Goal: Task Accomplishment & Management: Complete application form

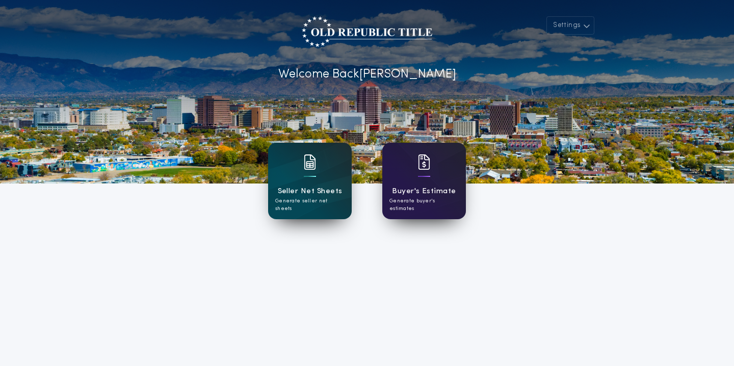
click at [396, 196] on h1 "Buyer's Estimate" at bounding box center [424, 192] width 64 height 12
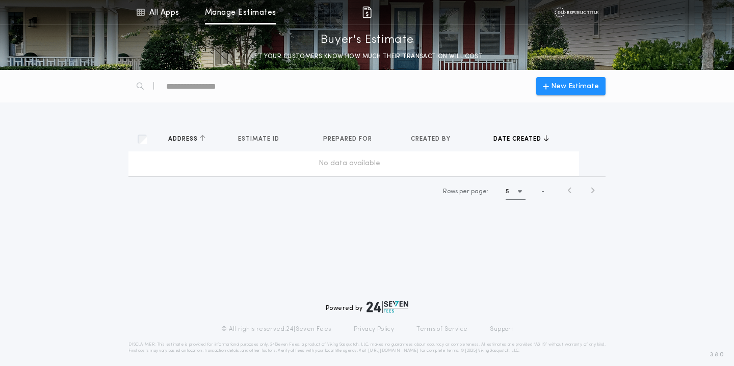
click at [187, 139] on span "Address" at bounding box center [184, 139] width 32 height 8
click at [170, 139] on span "Address" at bounding box center [184, 139] width 32 height 8
click at [549, 106] on div "New Estimate Address Estimates Estimate ID Estimates Prepared for Estimates Cre…" at bounding box center [367, 144] width 734 height 149
click at [563, 88] on span "New Estimate" at bounding box center [575, 86] width 48 height 11
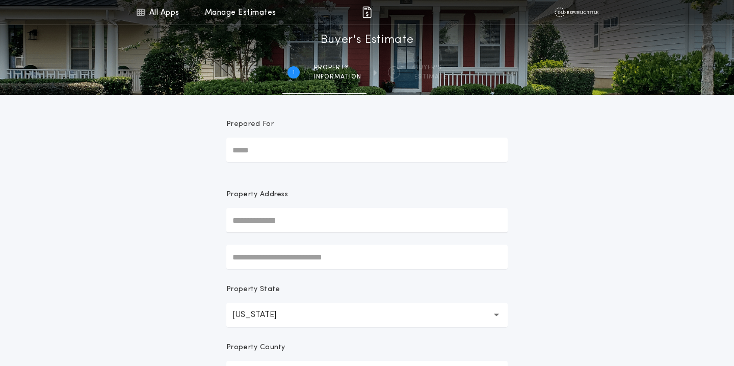
click at [275, 150] on input "Prepared For" at bounding box center [367, 150] width 282 height 24
click at [259, 212] on input "text" at bounding box center [367, 220] width 282 height 24
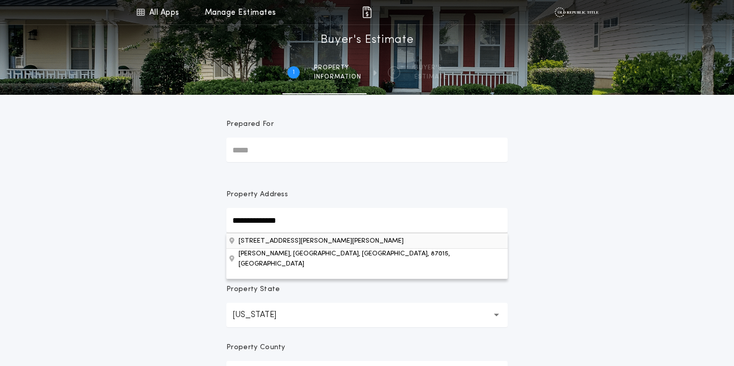
click at [257, 241] on button "7815 Quintana Dr NE, Albuquerque, NM, 87109, USA" at bounding box center [367, 240] width 282 height 15
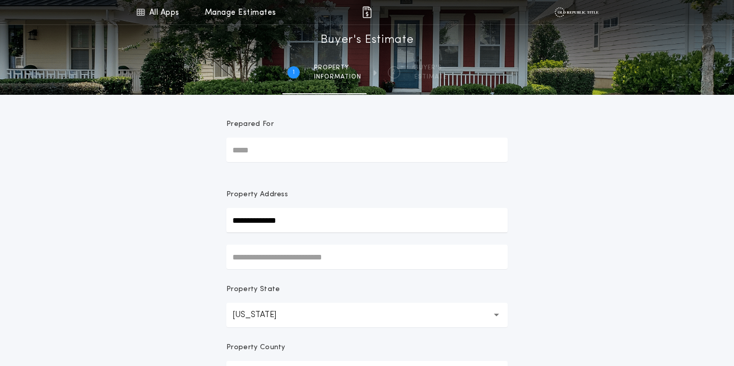
type input "**********"
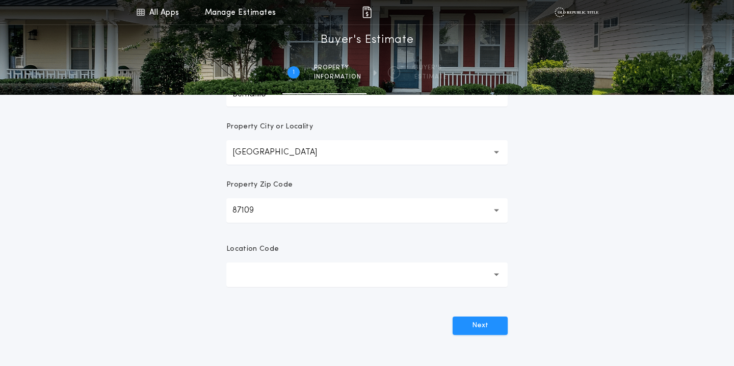
scroll to position [286, 0]
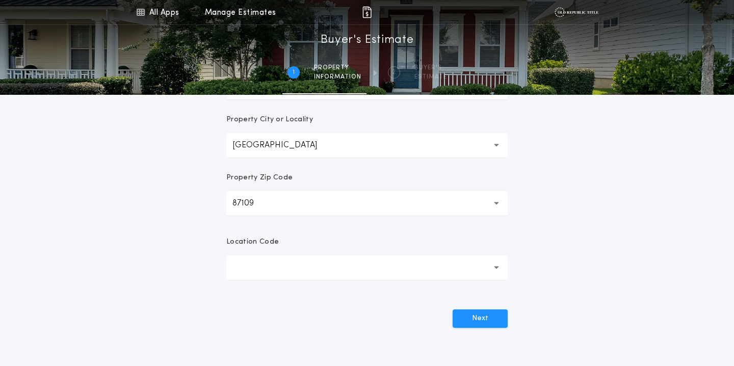
click at [237, 265] on button "button" at bounding box center [367, 268] width 282 height 24
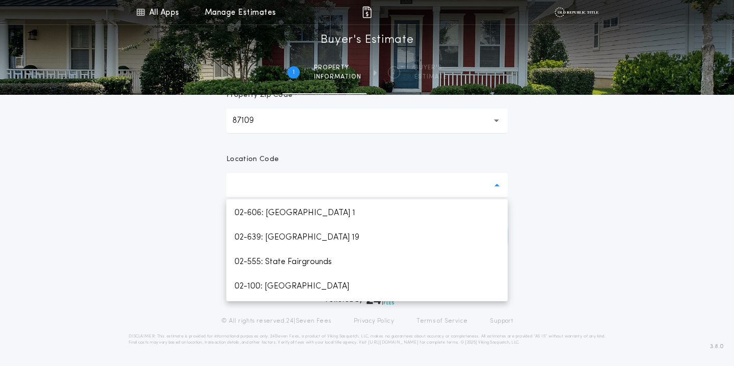
scroll to position [879, 0]
click at [272, 268] on p "02-100: Albuquerque" at bounding box center [367, 263] width 282 height 24
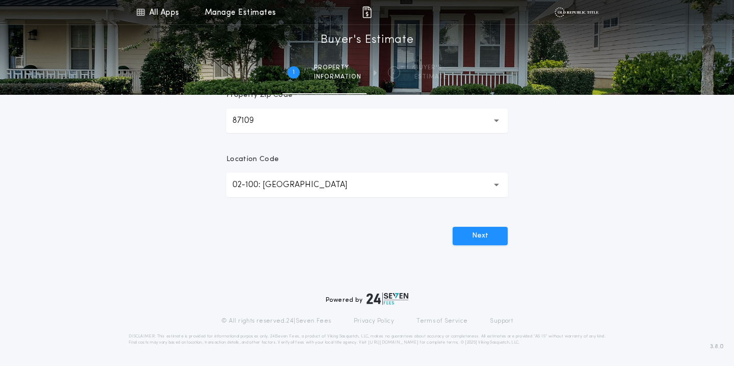
click at [482, 223] on div "Next" at bounding box center [367, 232] width 282 height 27
click at [482, 238] on button "Next" at bounding box center [480, 236] width 55 height 18
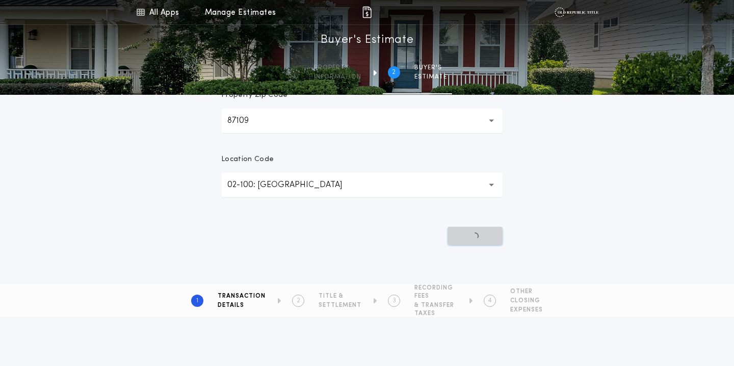
scroll to position [0, 0]
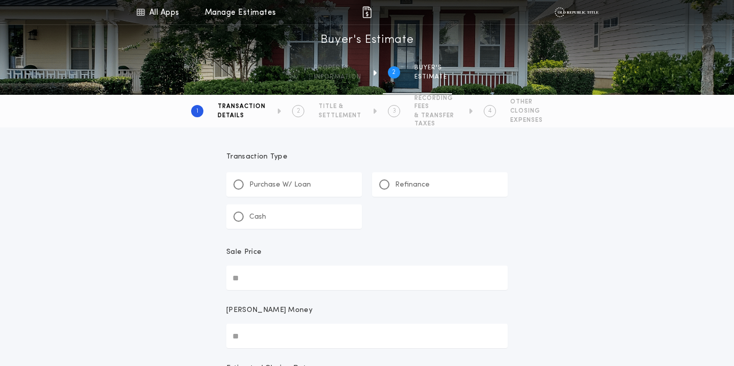
click at [270, 186] on p "Purchase W/ Loan" at bounding box center [280, 185] width 62 height 10
type input "*"
click at [264, 276] on input "Sale Price" at bounding box center [367, 278] width 282 height 24
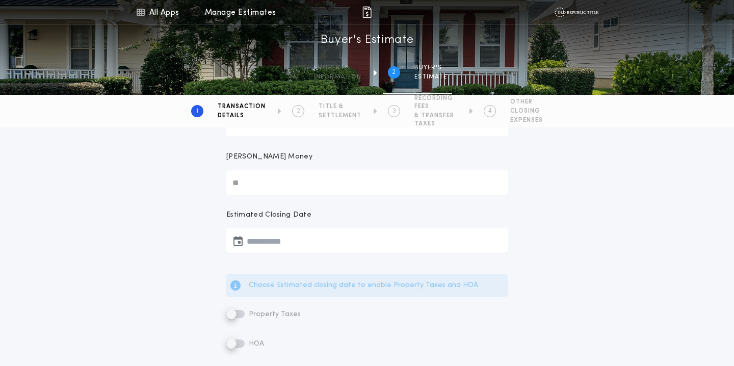
scroll to position [156, 0]
type input "********"
click at [268, 241] on button "button" at bounding box center [367, 238] width 282 height 24
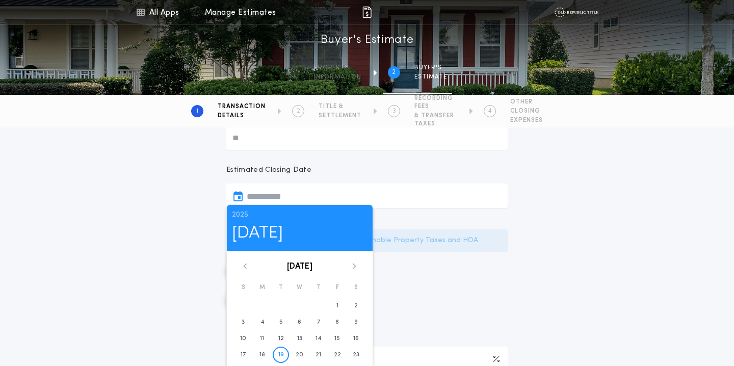
scroll to position [211, 0]
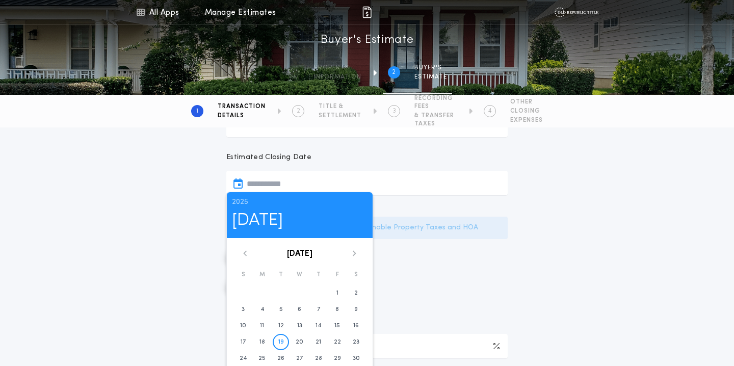
click at [350, 257] on div "August 2025 S M T W T F S 1 2 3 4 5 6 7 8 9 10 11 12 13 14 15 16 17 18 19 20 21…" at bounding box center [300, 316] width 146 height 133
click at [352, 255] on icon at bounding box center [354, 253] width 6 height 6
click at [264, 325] on time "15" at bounding box center [263, 326] width 6 height 8
type input "**********"
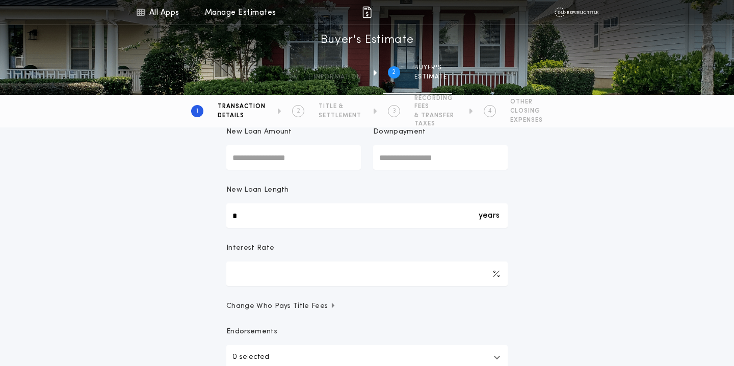
scroll to position [428, 0]
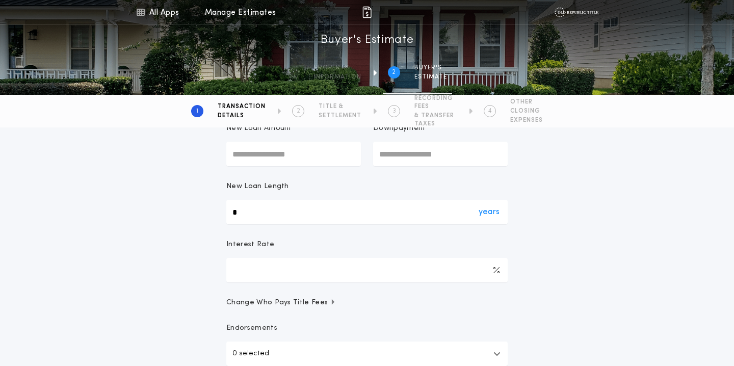
click at [241, 213] on div "years *" at bounding box center [367, 212] width 282 height 24
click at [241, 213] on input "*" at bounding box center [367, 212] width 282 height 24
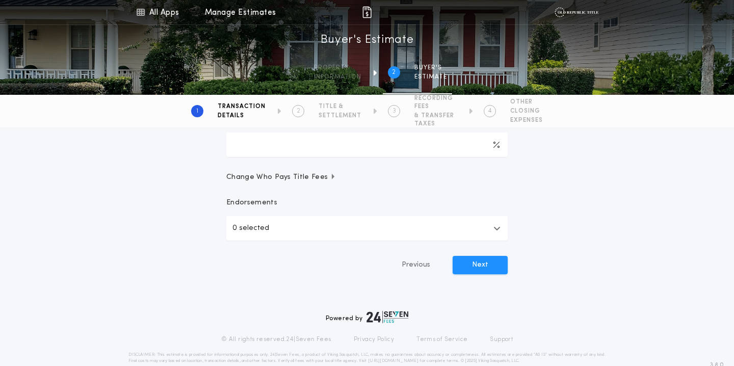
scroll to position [554, 0]
type input "**"
click at [239, 228] on p "0 selected" at bounding box center [251, 228] width 37 height 12
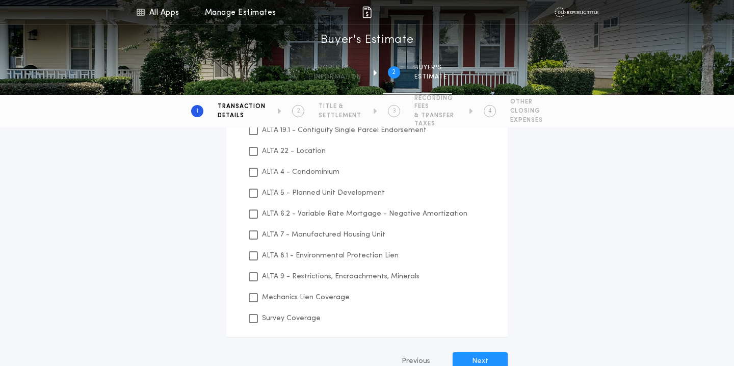
scroll to position [688, 0]
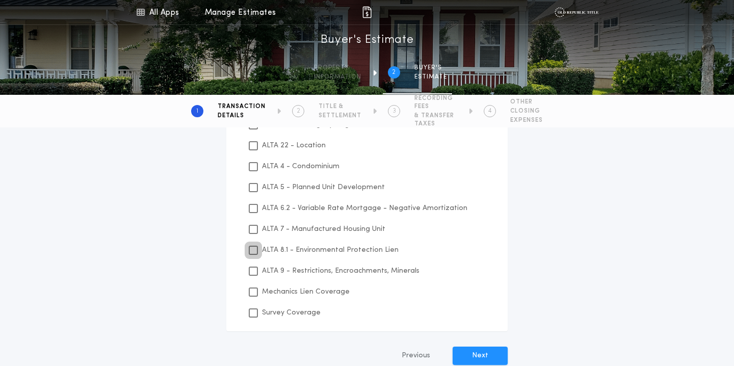
click at [255, 252] on icon at bounding box center [253, 250] width 6 height 7
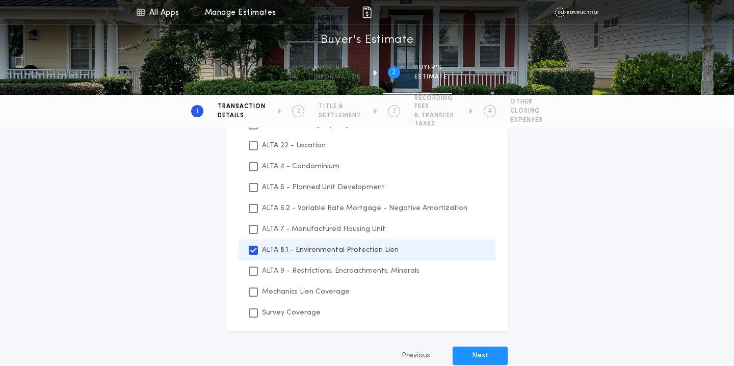
click at [251, 299] on div "Mechanics Lien Coverage" at bounding box center [367, 292] width 257 height 21
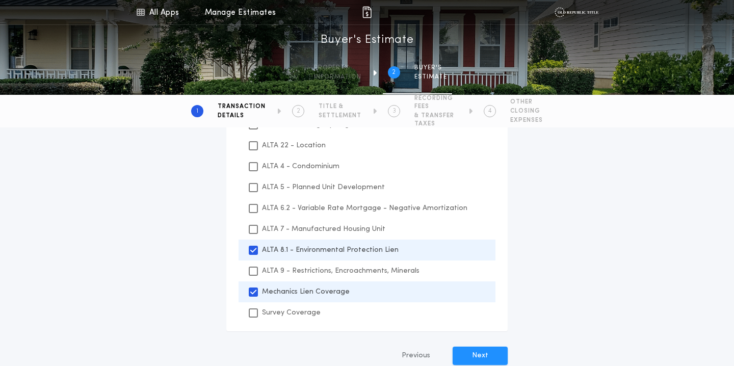
click at [254, 318] on div "Survey Coverage" at bounding box center [367, 312] width 257 height 21
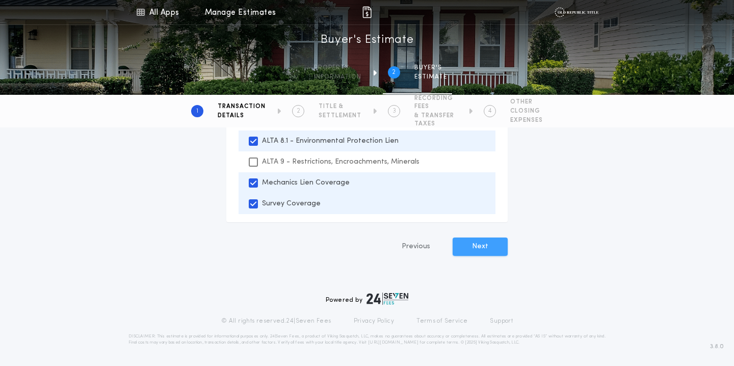
click at [479, 248] on button "Next" at bounding box center [480, 247] width 55 height 18
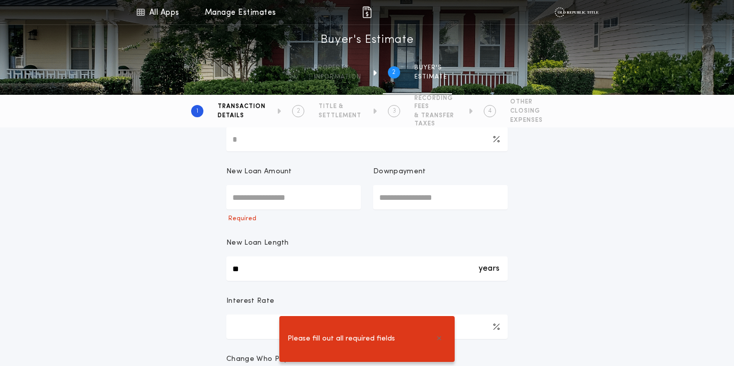
scroll to position [380, 0]
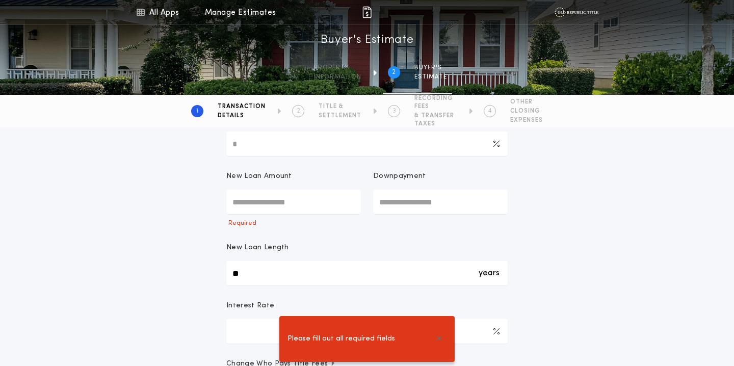
click at [309, 206] on input "New Loan Amount" at bounding box center [293, 202] width 135 height 24
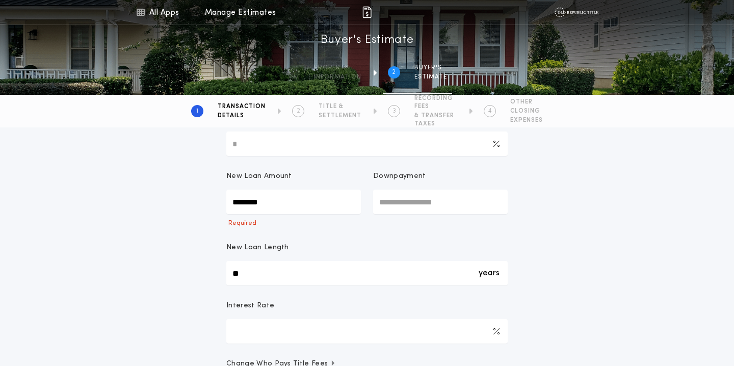
type input "********"
type input "****"
type input "********"
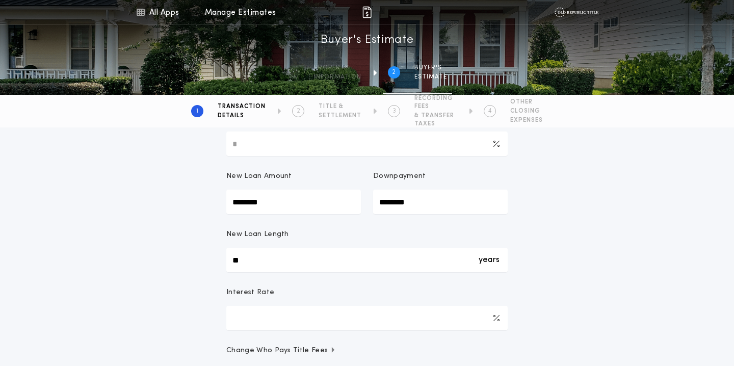
click at [204, 269] on div "**********" at bounding box center [367, 112] width 734 height 729
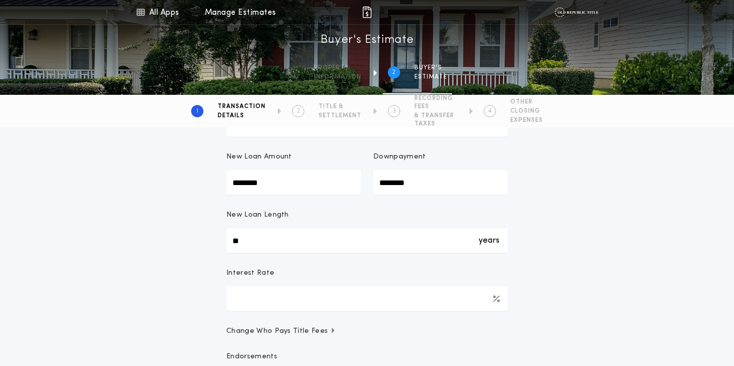
scroll to position [572, 0]
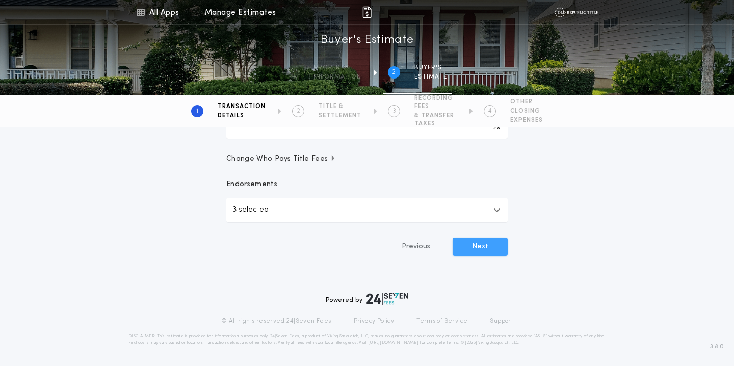
click at [457, 250] on button "Next" at bounding box center [480, 247] width 55 height 18
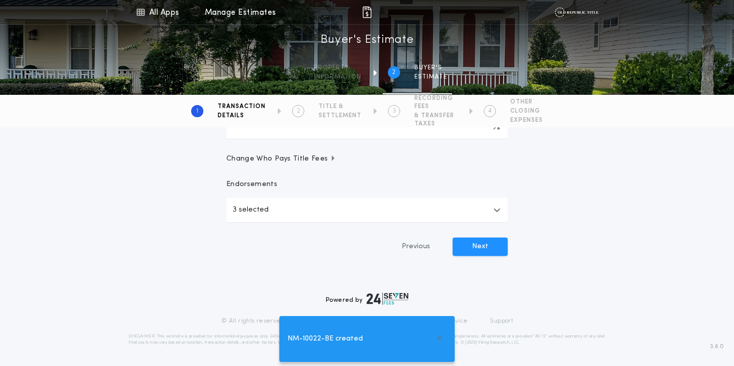
type input "*****"
type input "**"
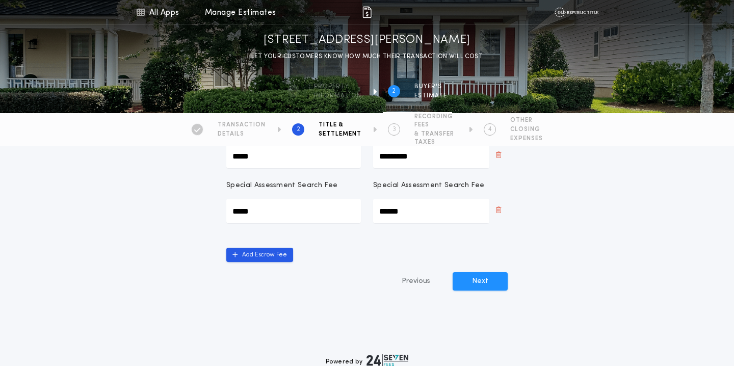
scroll to position [297, 0]
click at [472, 285] on button "Next" at bounding box center [480, 282] width 55 height 18
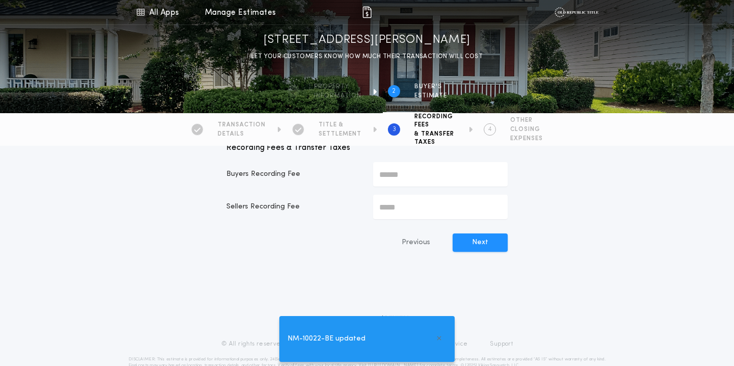
scroll to position [54, 0]
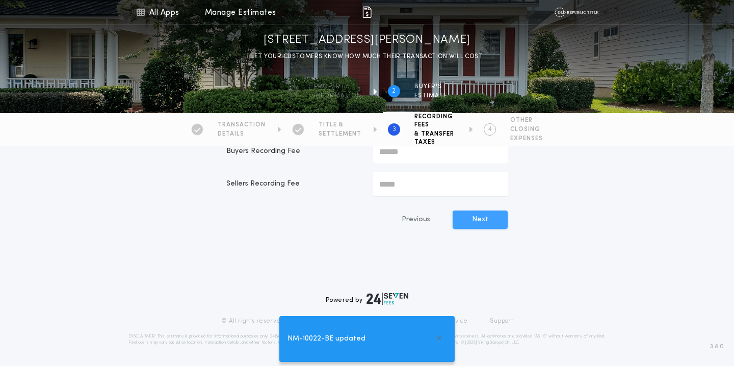
click at [490, 225] on button "Next" at bounding box center [480, 220] width 55 height 18
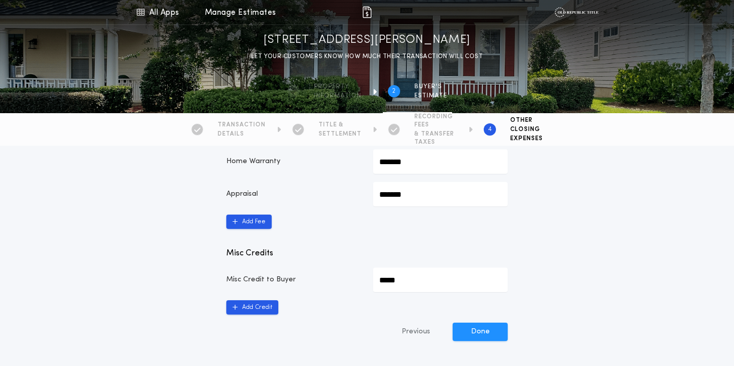
scroll to position [461, 0]
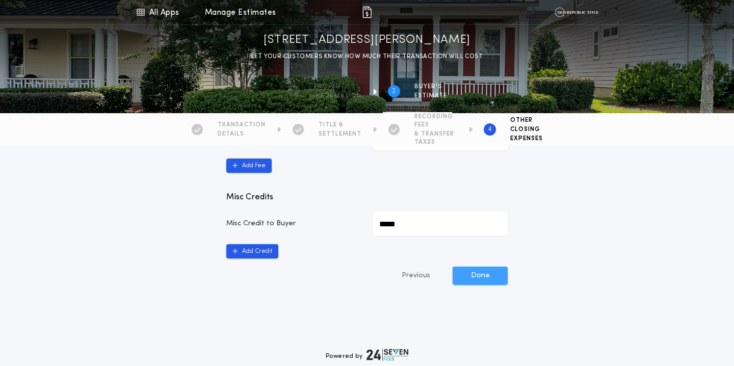
click at [472, 278] on button "Done" at bounding box center [480, 276] width 55 height 18
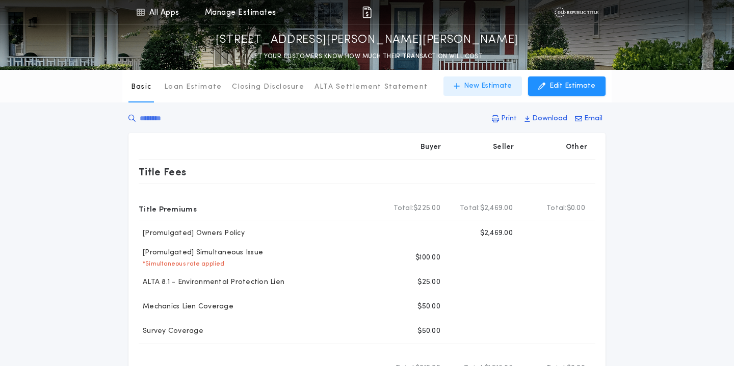
click at [480, 87] on p "New Estimate" at bounding box center [488, 86] width 48 height 10
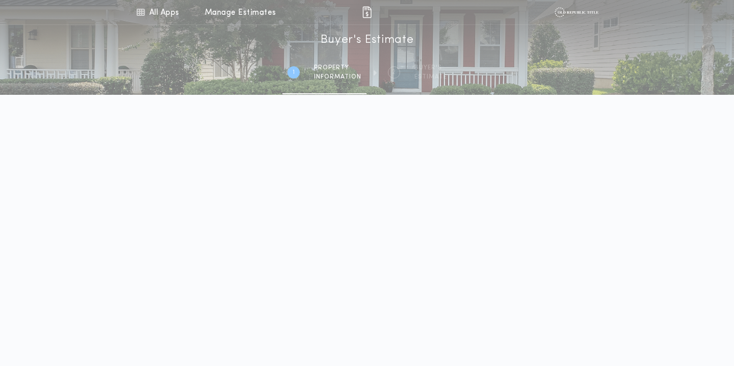
scroll to position [298, 0]
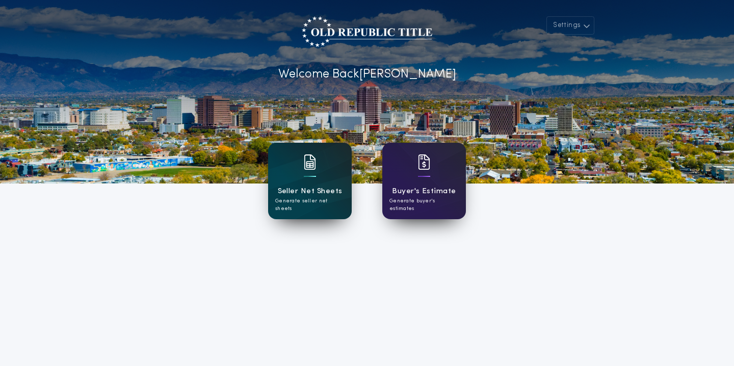
click at [325, 188] on h1 "Seller Net Sheets" at bounding box center [310, 192] width 65 height 12
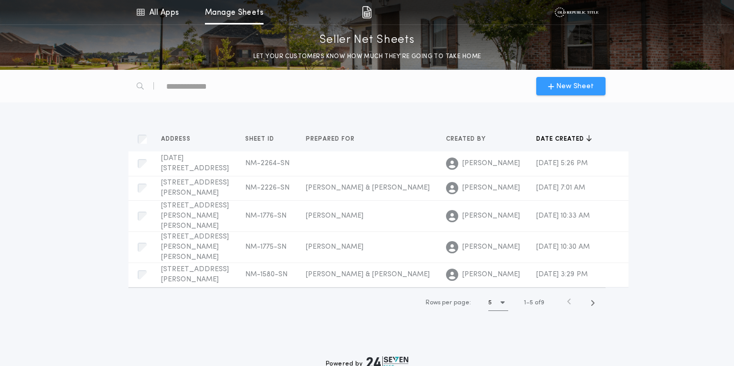
click at [580, 92] on button "New Sheet" at bounding box center [571, 86] width 69 height 18
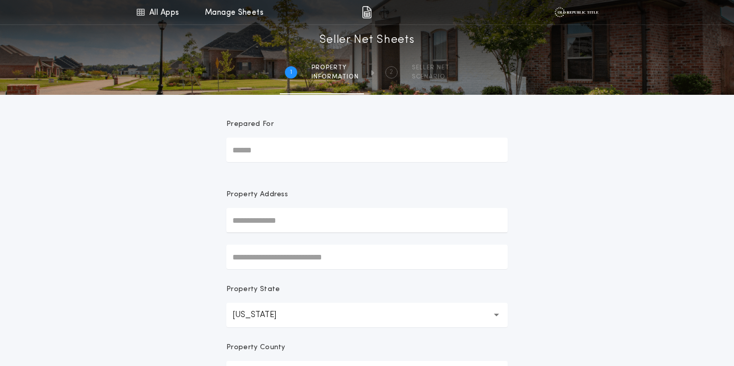
click at [269, 231] on input "text" at bounding box center [367, 220] width 282 height 24
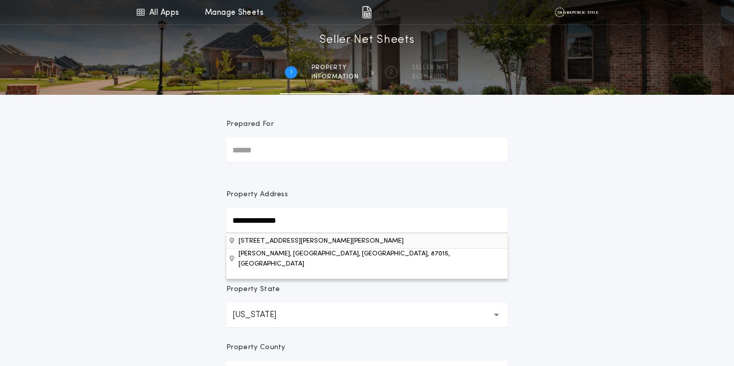
click at [255, 246] on button "7815 Quintana Dr NE, Albuquerque, NM, 87109, USA" at bounding box center [367, 240] width 282 height 15
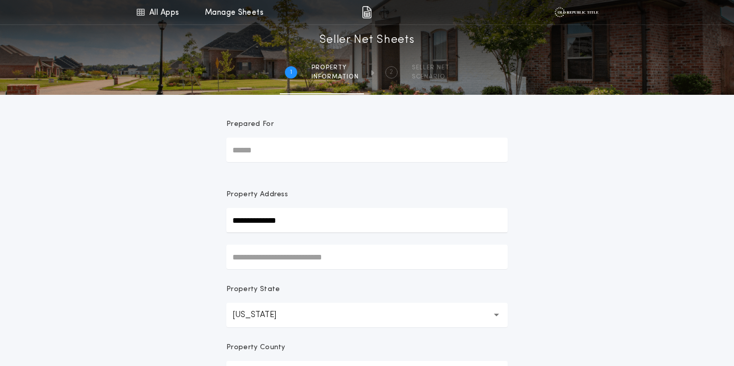
type input "**********"
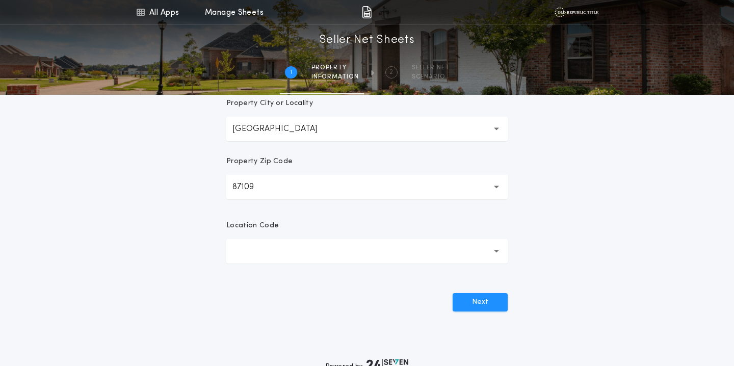
scroll to position [305, 0]
click at [261, 257] on button "button" at bounding box center [367, 249] width 282 height 24
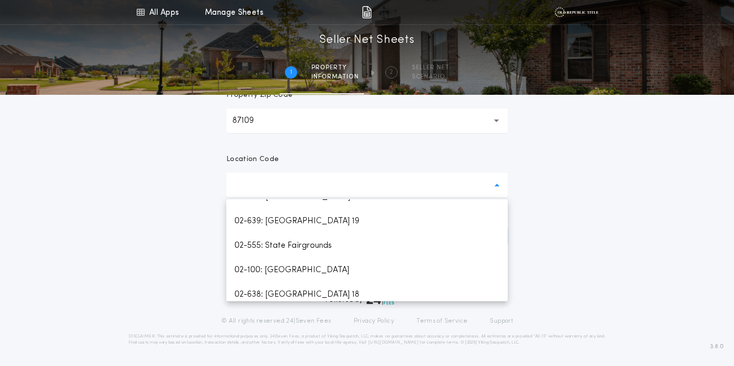
scroll to position [880, 0]
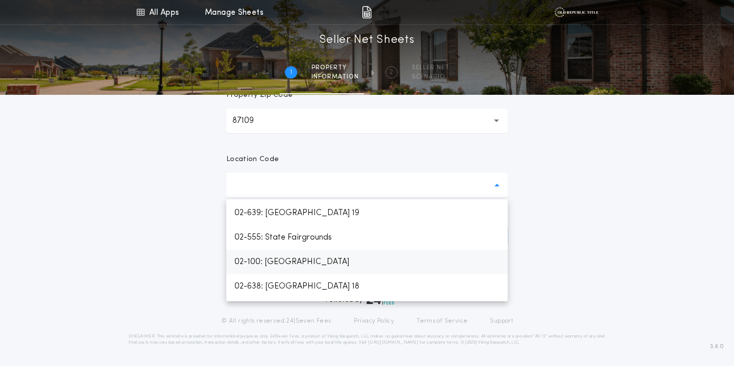
click at [270, 258] on p "02-100: Albuquerque" at bounding box center [367, 262] width 282 height 24
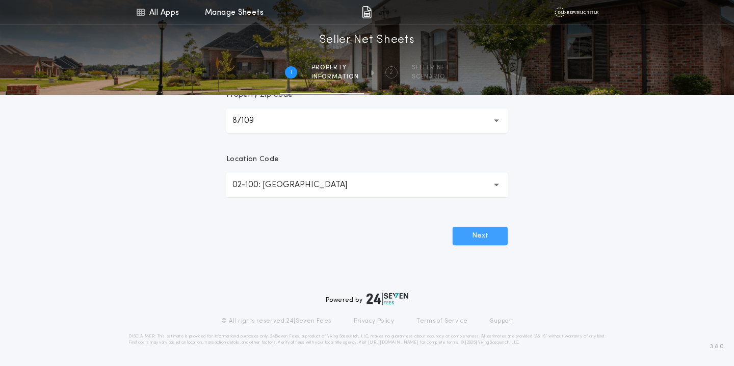
click at [497, 229] on button "Next" at bounding box center [480, 236] width 55 height 18
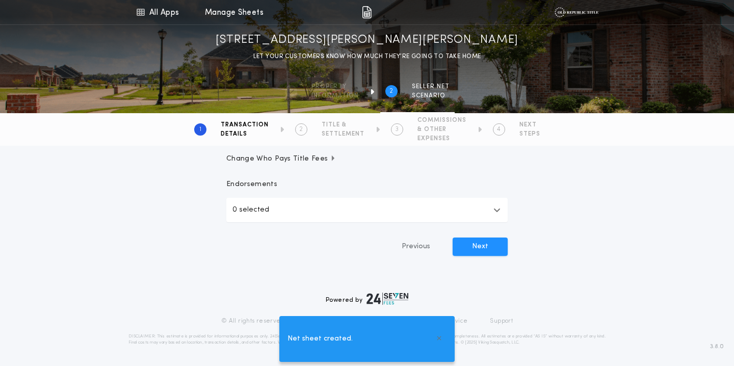
scroll to position [0, 0]
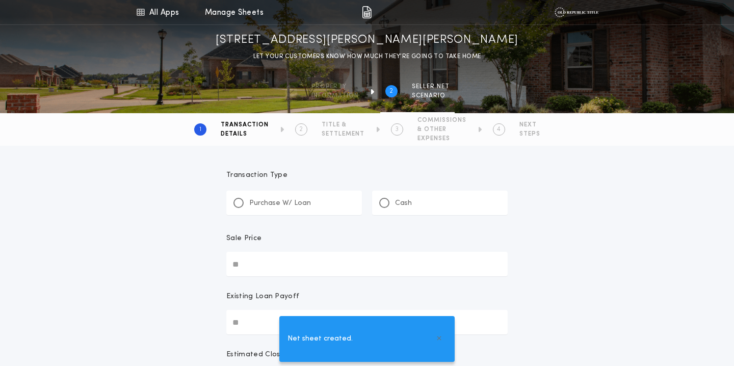
click at [275, 205] on p "Purchase W/ Loan" at bounding box center [280, 203] width 62 height 10
click at [257, 266] on input "Sale Price" at bounding box center [367, 264] width 282 height 24
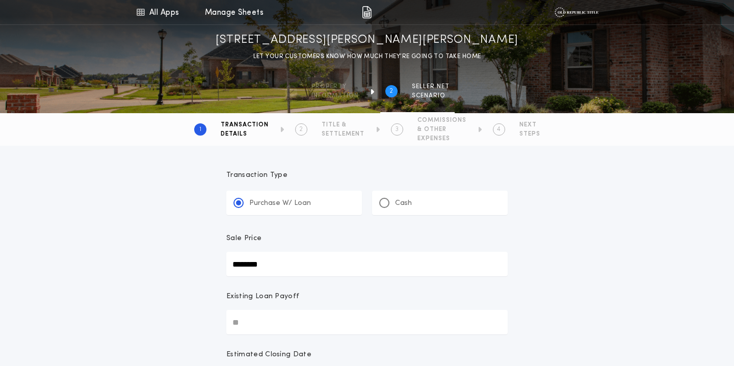
type input "********"
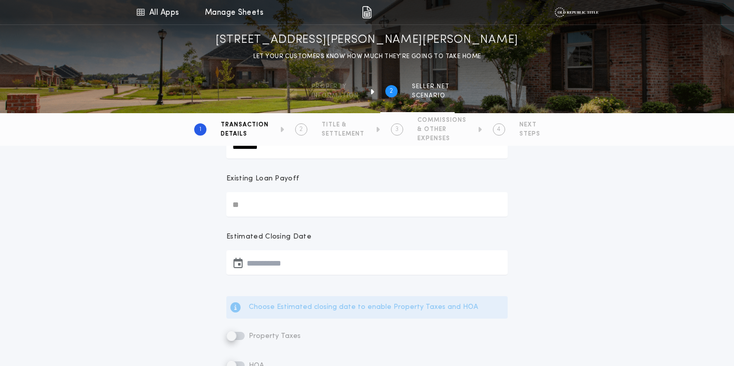
scroll to position [120, 0]
click at [263, 257] on button "button" at bounding box center [367, 260] width 282 height 24
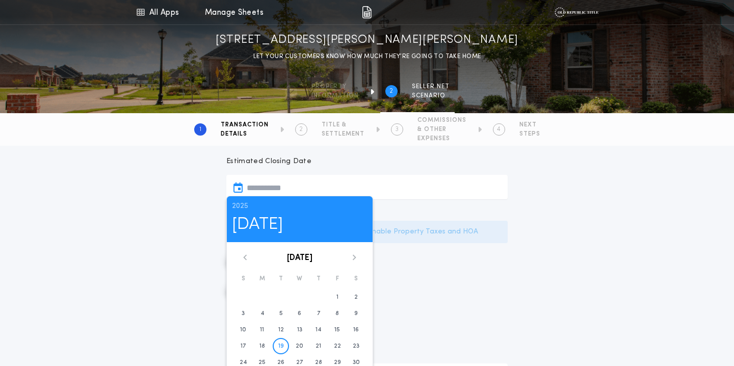
scroll to position [222, 0]
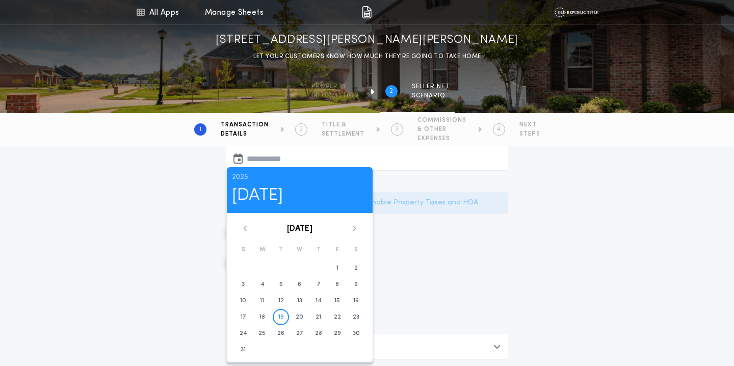
click at [355, 223] on div "2025 Tue, Aug 19 August 2025 S M T W T F S 1 2 3 4 5 6 7 8 9 10 11 12 13 14 15 …" at bounding box center [299, 265] width 147 height 196
click at [355, 230] on icon at bounding box center [355, 228] width 4 height 6
click at [260, 303] on time "15" at bounding box center [263, 301] width 6 height 8
type input "**********"
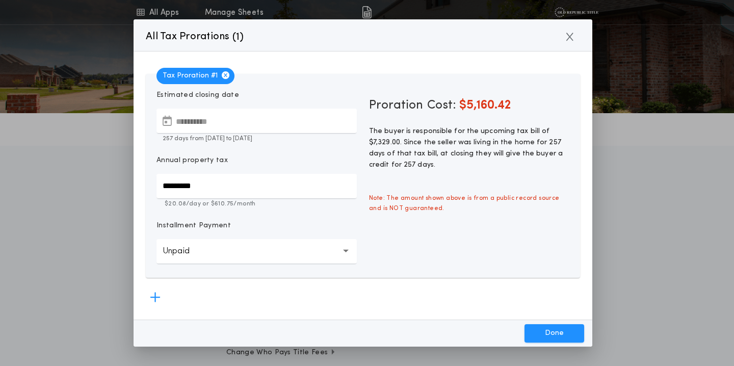
scroll to position [3, 0]
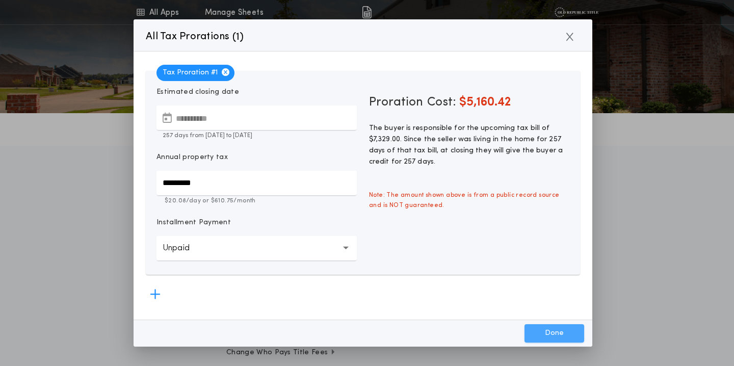
click at [545, 331] on button "Done" at bounding box center [555, 333] width 60 height 18
type input "*****"
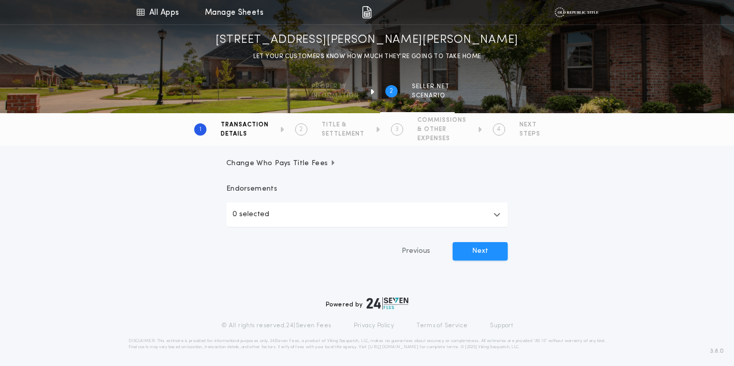
scroll to position [325, 0]
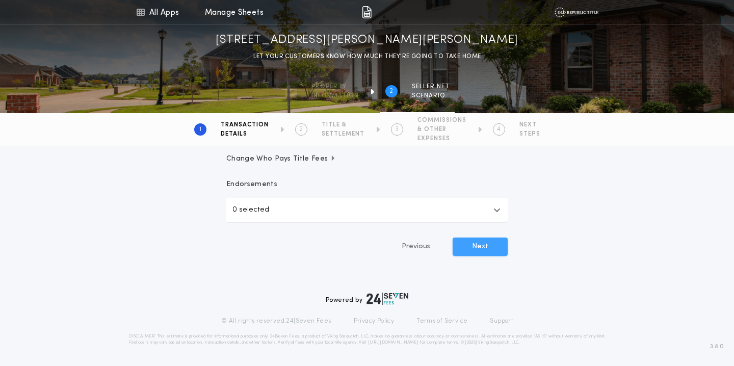
click at [492, 251] on button "Next" at bounding box center [480, 247] width 55 height 18
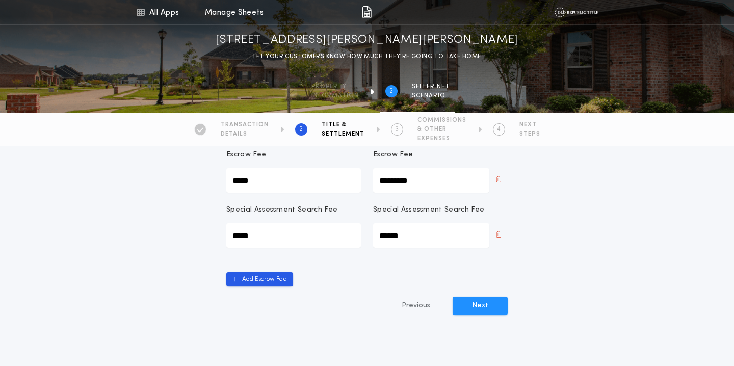
scroll to position [277, 0]
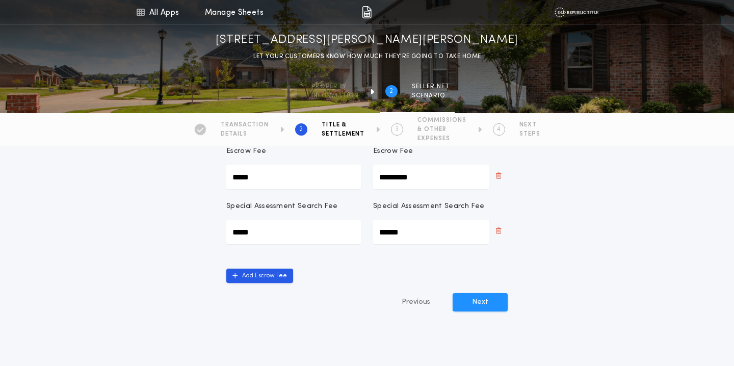
click at [472, 316] on div "Title & Settlement Title Insurance rates and associated fees will be calculated…" at bounding box center [367, 124] width 306 height 486
click at [473, 295] on button "Next" at bounding box center [480, 302] width 55 height 18
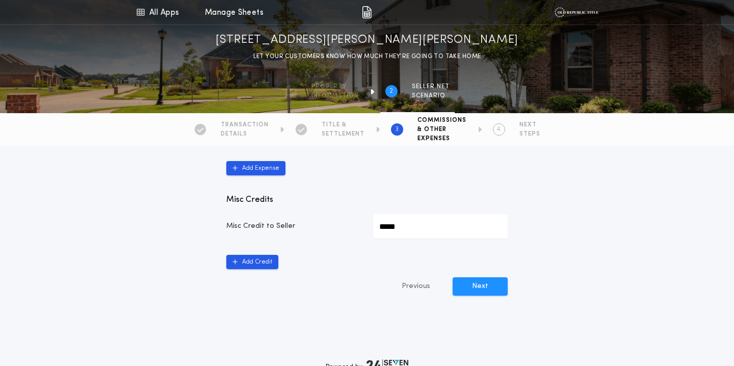
scroll to position [586, 0]
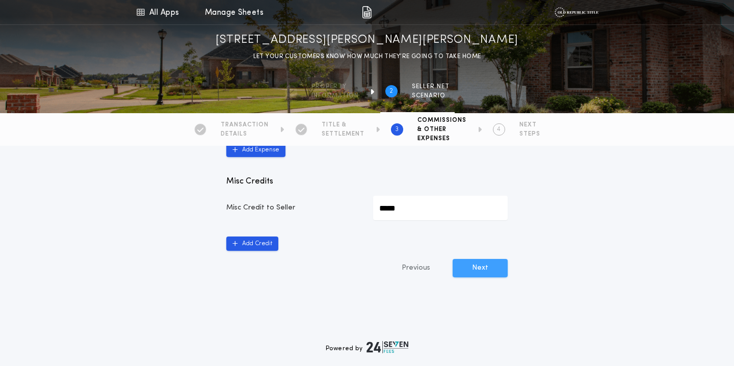
click at [485, 272] on button "Next" at bounding box center [480, 268] width 55 height 18
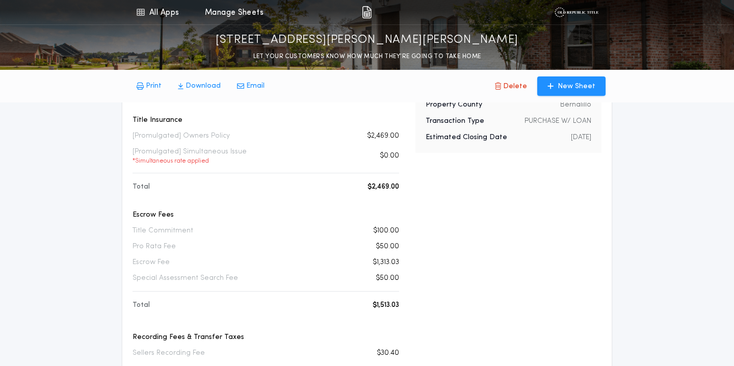
scroll to position [110, 0]
